Goal: Information Seeking & Learning: Learn about a topic

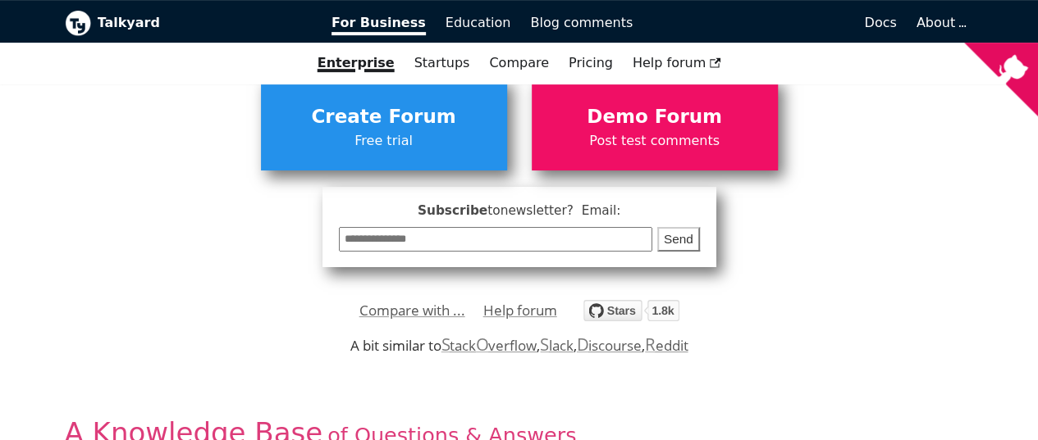
scroll to position [328, 0]
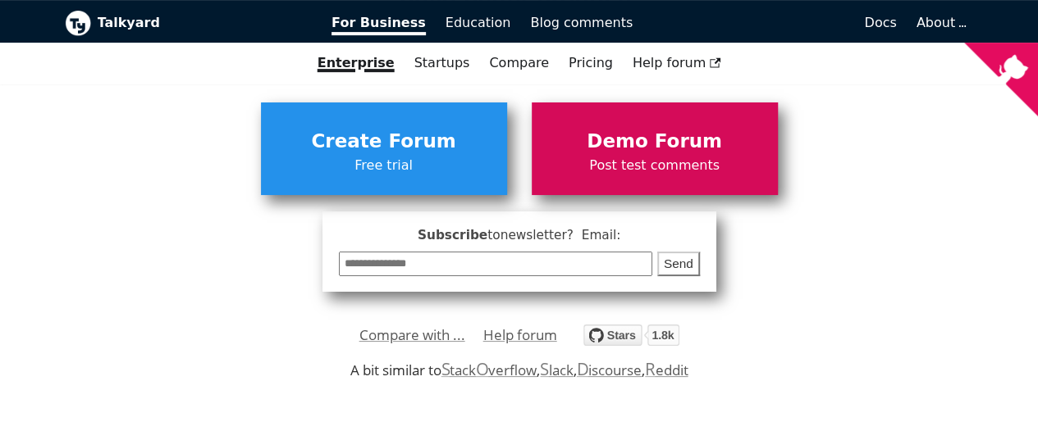
click at [721, 145] on span "Demo Forum" at bounding box center [655, 141] width 230 height 31
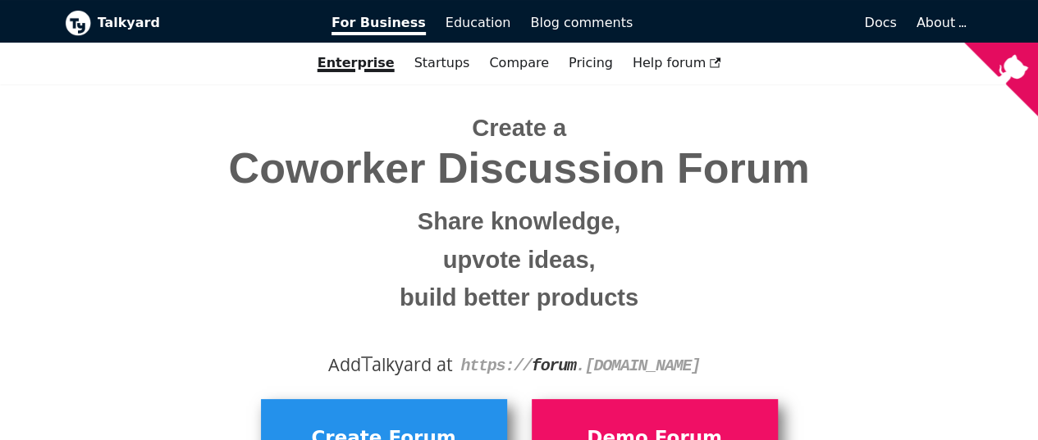
scroll to position [0, 0]
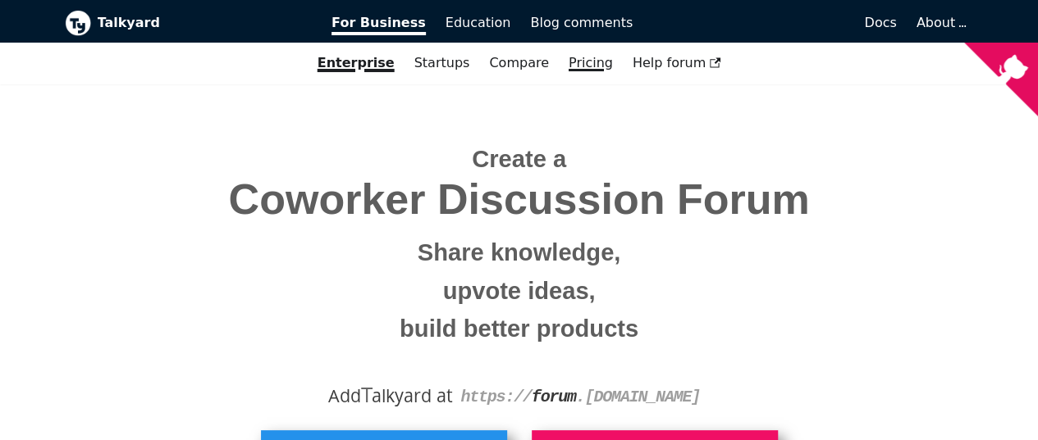
click at [586, 60] on link "Pricing" at bounding box center [591, 63] width 64 height 28
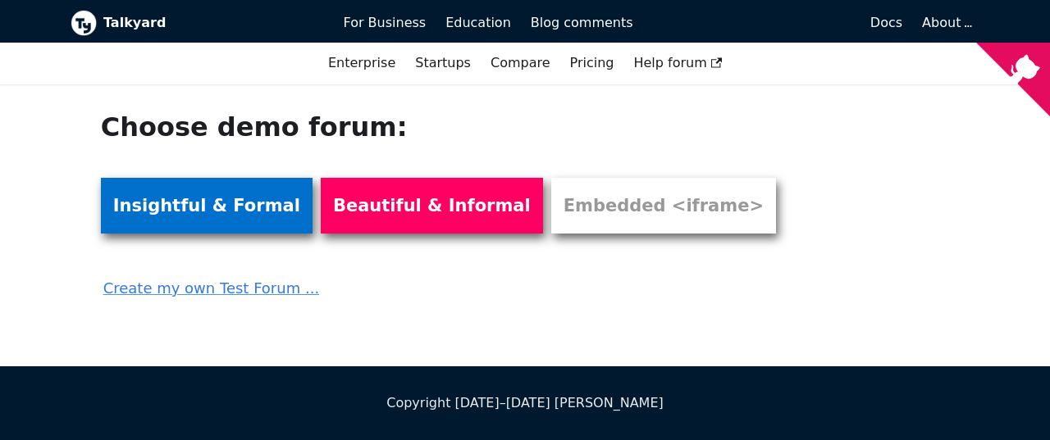
click at [205, 209] on link "Insightful & Formal" at bounding box center [207, 206] width 212 height 56
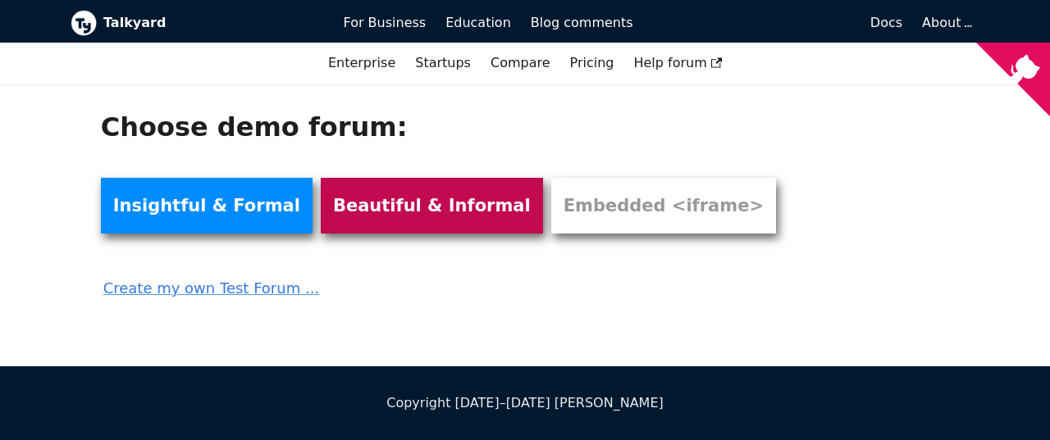
click at [358, 192] on link "Beautiful & Informal" at bounding box center [432, 206] width 222 height 56
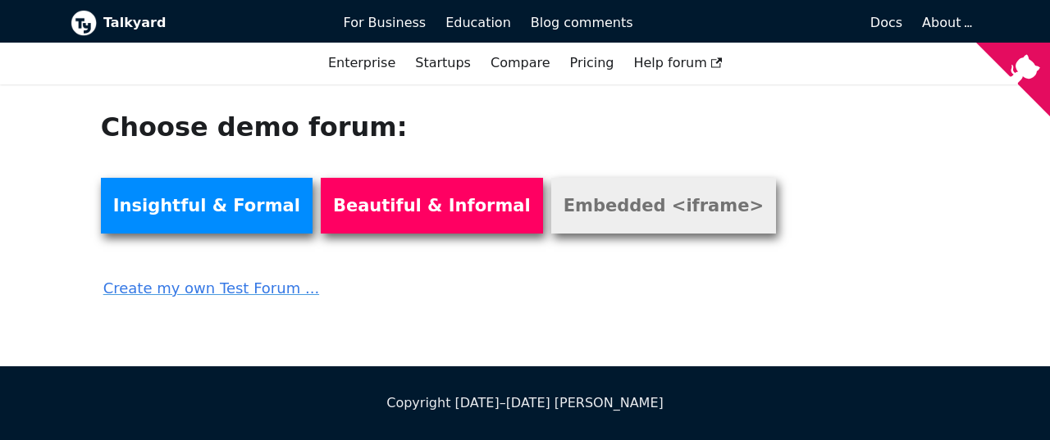
click at [629, 189] on link "Embedded <iframe>" at bounding box center [663, 206] width 225 height 56
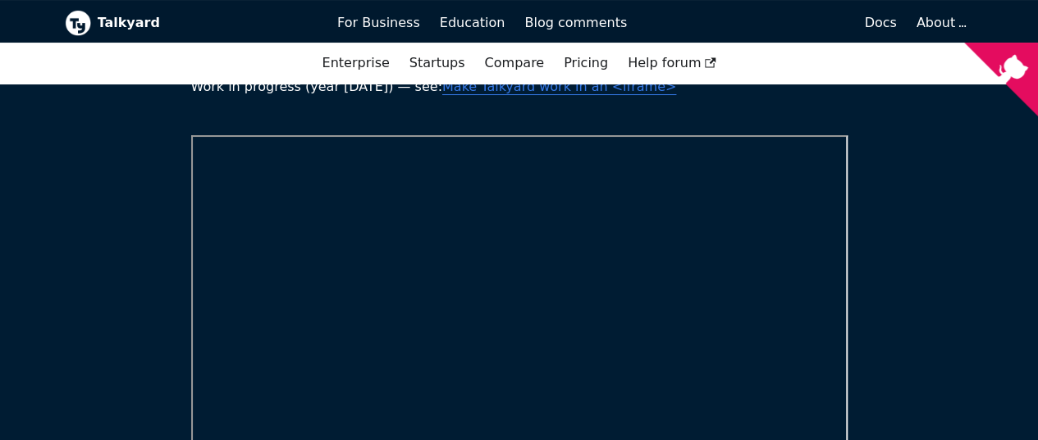
scroll to position [82, 0]
